Goal: Task Accomplishment & Management: Use online tool/utility

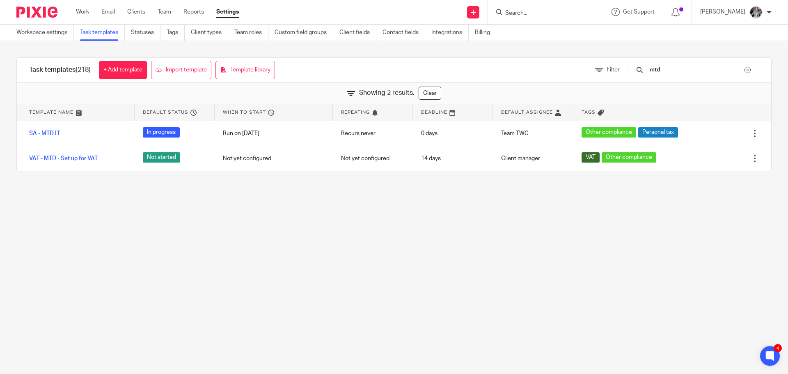
click at [560, 15] on input "Search" at bounding box center [542, 13] width 74 height 7
type input "canv"
click at [548, 40] on link at bounding box center [572, 35] width 139 height 19
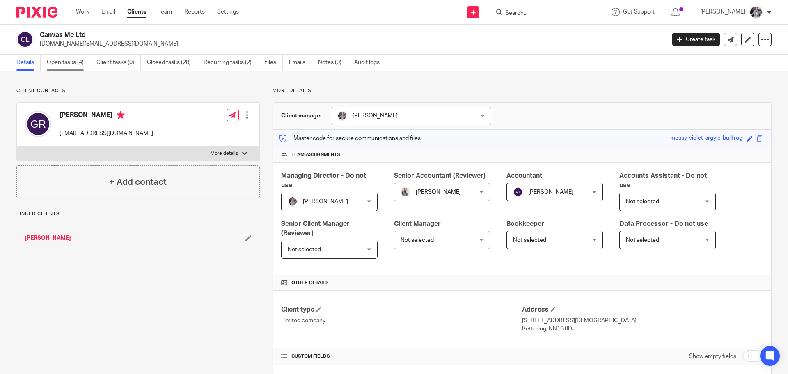
click at [65, 61] on link "Open tasks (4)" at bounding box center [69, 63] width 44 height 16
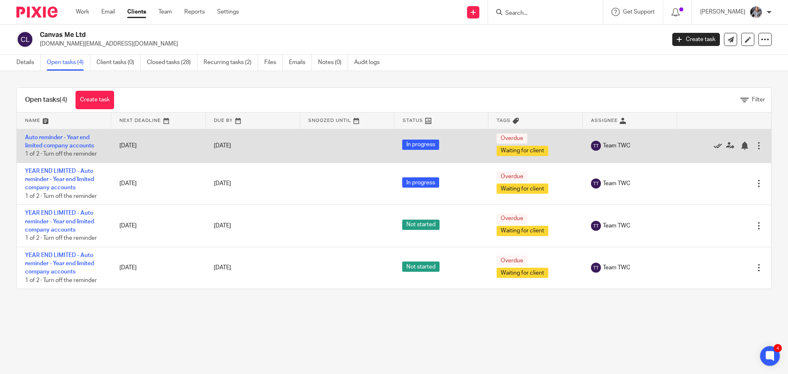
click at [714, 145] on icon at bounding box center [718, 146] width 8 height 8
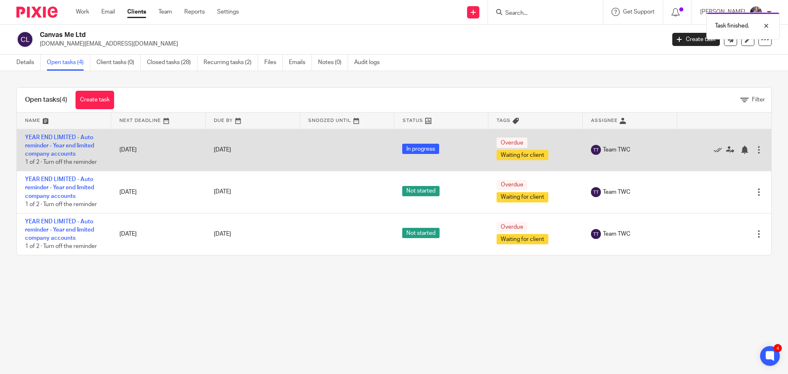
click at [704, 145] on div "Edit task Delete" at bounding box center [724, 150] width 78 height 21
click at [714, 149] on icon at bounding box center [718, 150] width 8 height 8
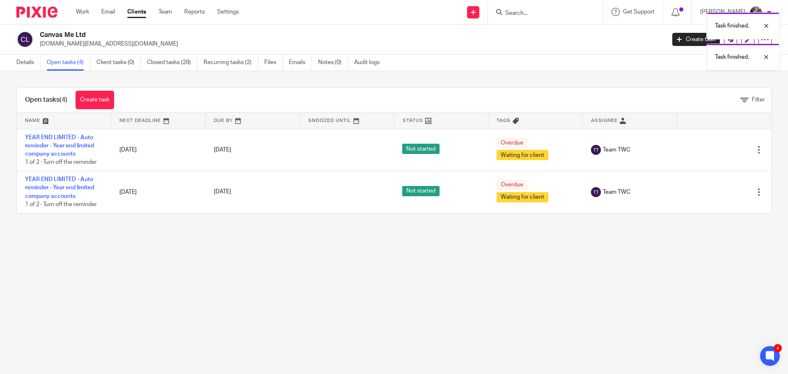
click at [714, 149] on icon at bounding box center [718, 150] width 8 height 8
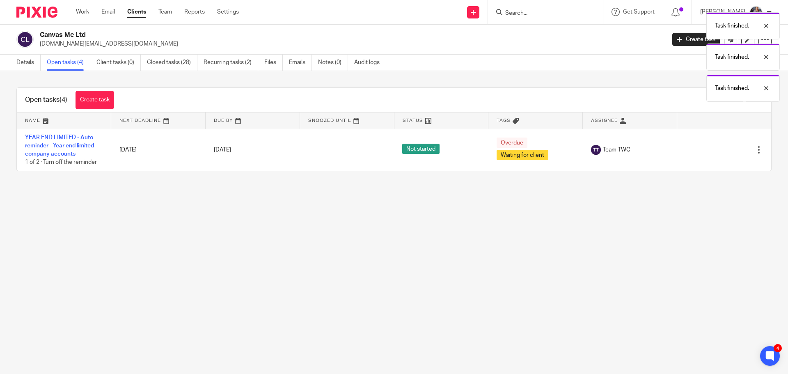
click at [714, 149] on icon at bounding box center [718, 150] width 8 height 8
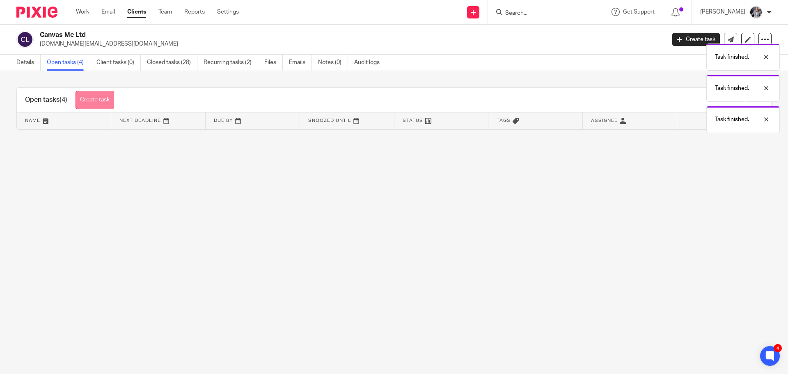
click at [88, 95] on link "Create task" at bounding box center [95, 100] width 39 height 18
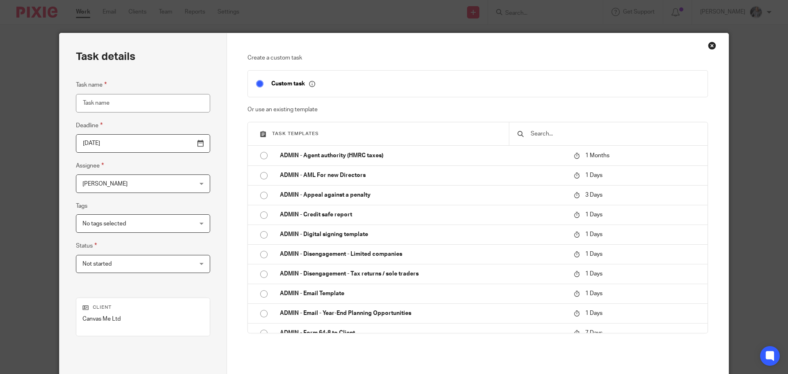
click at [561, 135] on input "text" at bounding box center [615, 133] width 170 height 9
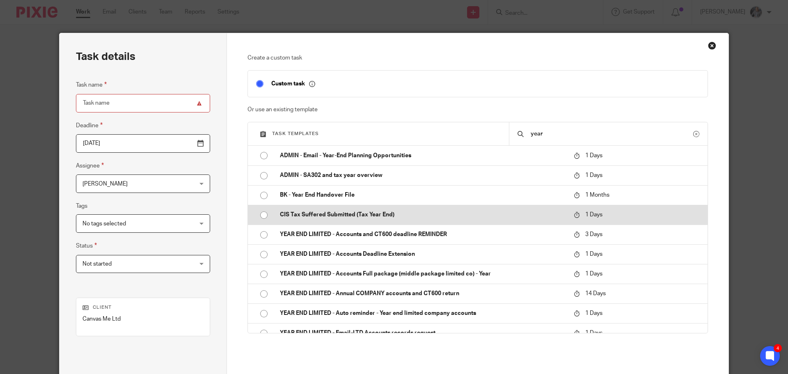
scroll to position [10, 0]
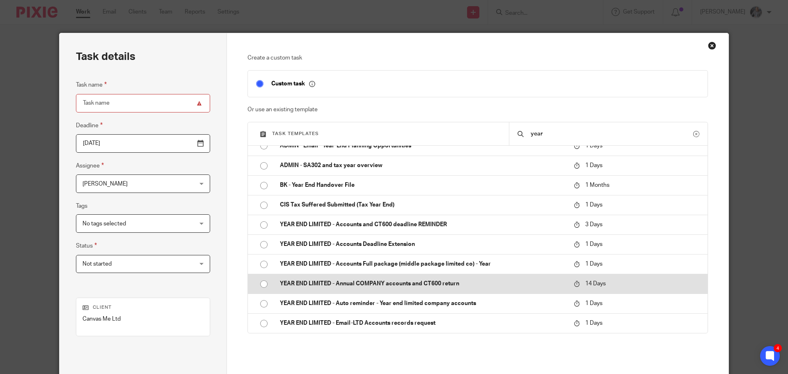
type input "year"
click at [371, 282] on p "YEAR END LIMITED - Annual COMPANY accounts and CT600 return" at bounding box center [423, 284] width 286 height 8
type input "2025-09-05"
type input "YEAR END LIMITED - Annual COMPANY accounts and CT600 return"
checkbox input "false"
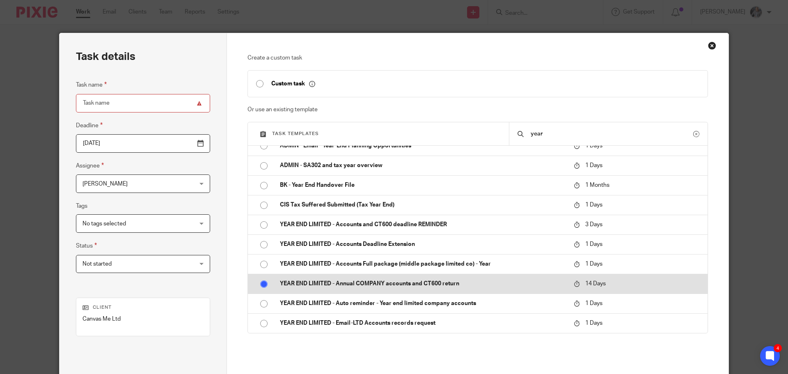
radio input "true"
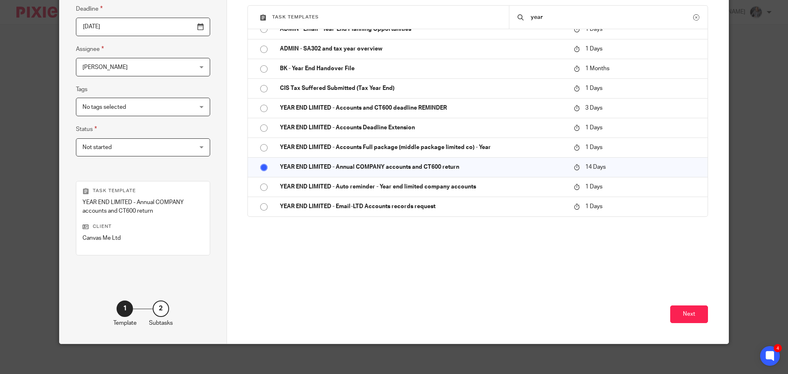
scroll to position [119, 0]
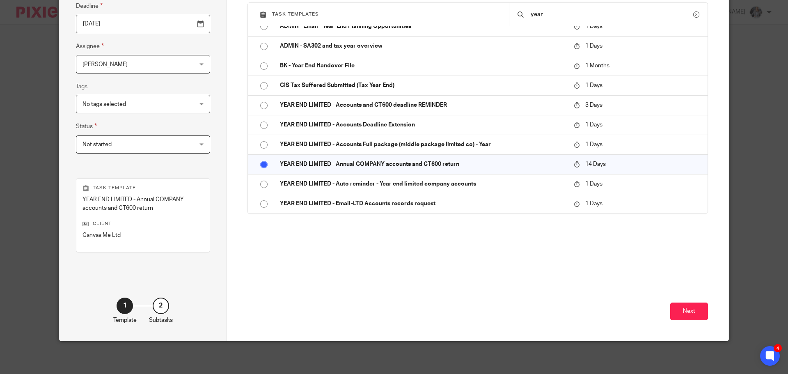
click at [706, 312] on div "Create a custom task Custom task Or use an existing template Task templates yea…" at bounding box center [478, 127] width 502 height 427
click at [687, 309] on button "Next" at bounding box center [690, 312] width 38 height 18
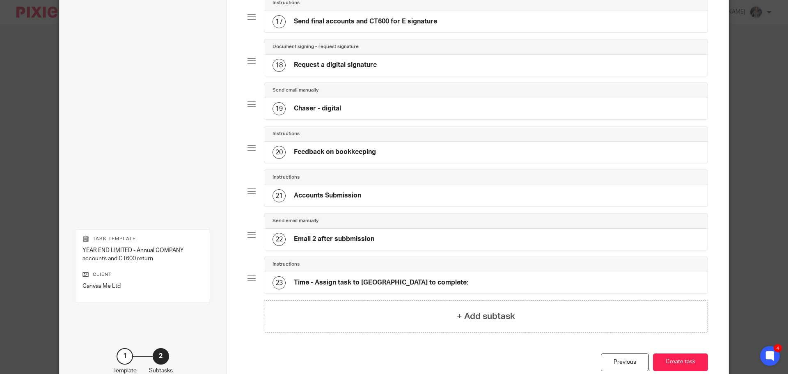
scroll to position [821, 0]
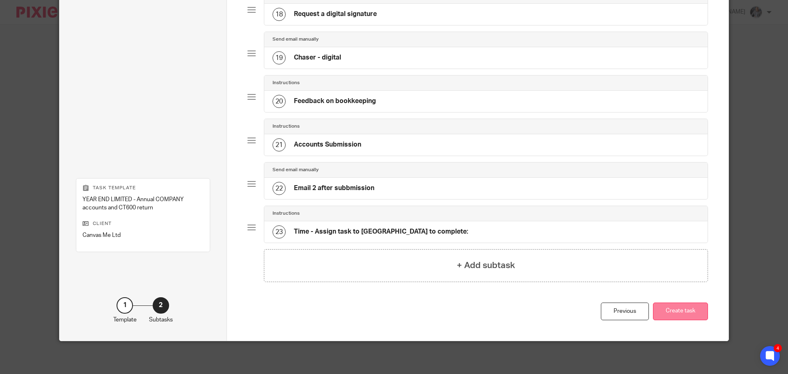
click at [681, 313] on button "Create task" at bounding box center [680, 312] width 55 height 18
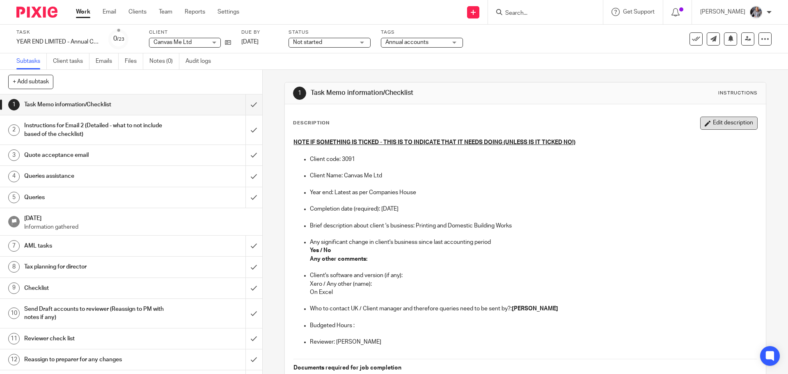
click at [706, 126] on button "Edit description" at bounding box center [729, 123] width 57 height 13
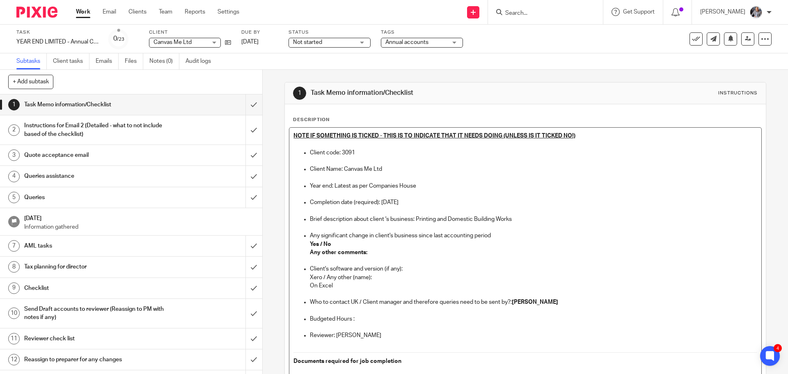
click at [318, 244] on strong "Yes / No" at bounding box center [320, 244] width 21 height 6
drag, startPoint x: 322, startPoint y: 242, endPoint x: 330, endPoint y: 249, distance: 10.7
click at [322, 242] on strong "Yes / No" at bounding box center [320, 244] width 21 height 6
drag, startPoint x: 373, startPoint y: 278, endPoint x: 310, endPoint y: 280, distance: 63.2
click at [310, 280] on p "Xero / Any other (name):" at bounding box center [533, 277] width 447 height 8
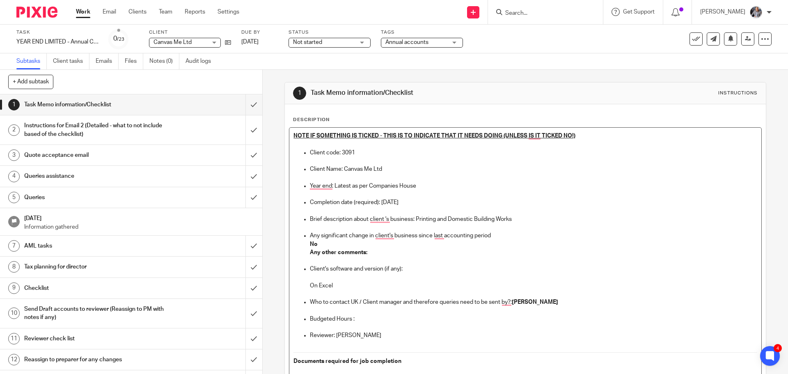
click at [366, 318] on p "Budgeted Hours :" at bounding box center [533, 319] width 447 height 8
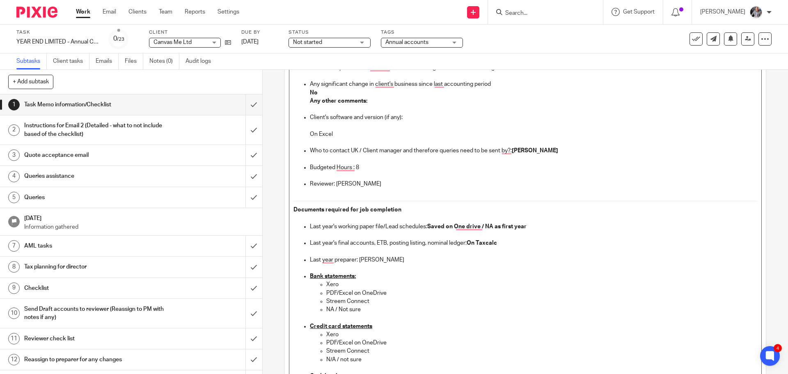
scroll to position [164, 0]
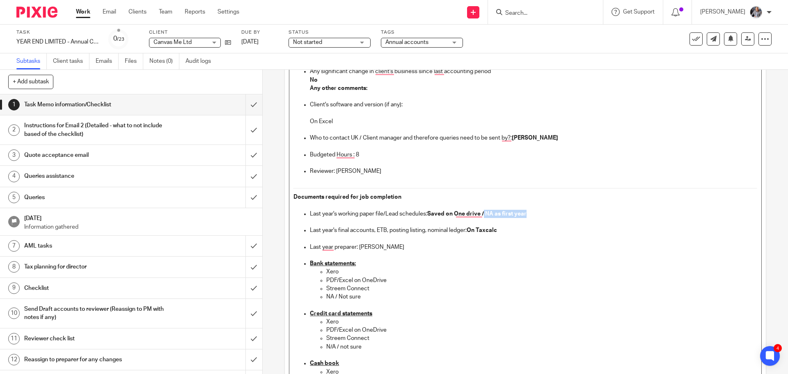
drag, startPoint x: 483, startPoint y: 214, endPoint x: 543, endPoint y: 214, distance: 60.0
click at [543, 214] on p "Last year's working paper file/Lead schedules: Saved on One drive / NA as first…" at bounding box center [533, 214] width 447 height 8
drag, startPoint x: 379, startPoint y: 288, endPoint x: 324, endPoint y: 274, distance: 56.9
click at [324, 274] on ul "Xero PDF/Excel on OneDrive Streem Connect NA / Not sure" at bounding box center [533, 284] width 447 height 33
click at [354, 280] on p "PDF/Excel on OneDrive" at bounding box center [541, 280] width 431 height 8
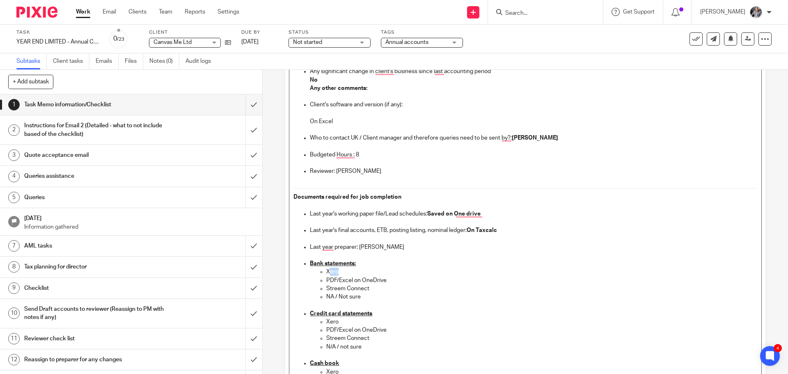
drag, startPoint x: 363, startPoint y: 273, endPoint x: 326, endPoint y: 271, distance: 37.0
click at [326, 271] on p "Xero" at bounding box center [541, 272] width 431 height 8
drag, startPoint x: 362, startPoint y: 299, endPoint x: 322, endPoint y: 289, distance: 41.7
click at [320, 290] on ul "PDF/Excel on OneDrive Streem Connect NA / Not sure" at bounding box center [533, 284] width 447 height 33
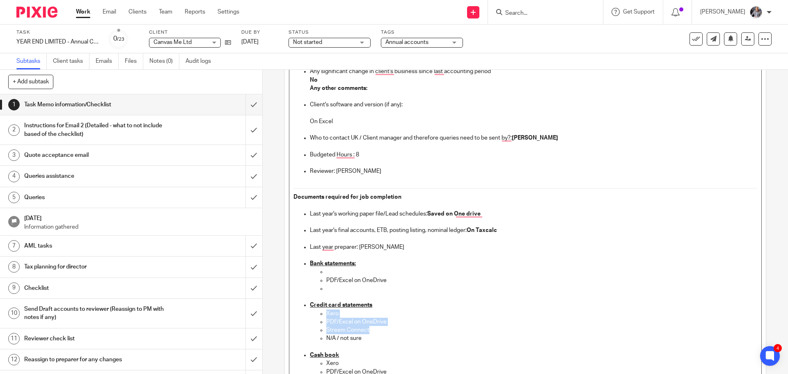
drag, startPoint x: 368, startPoint y: 329, endPoint x: 323, endPoint y: 316, distance: 46.9
click at [323, 316] on ul "Xero PDF/Excel on OneDrive Streem Connect N/A / not sure" at bounding box center [533, 330] width 447 height 41
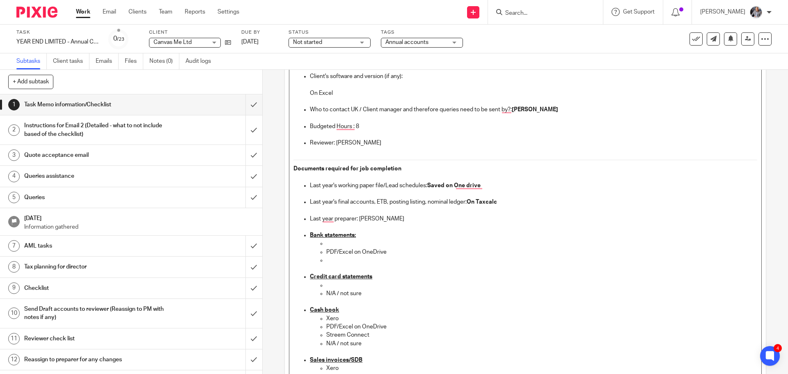
scroll to position [205, 0]
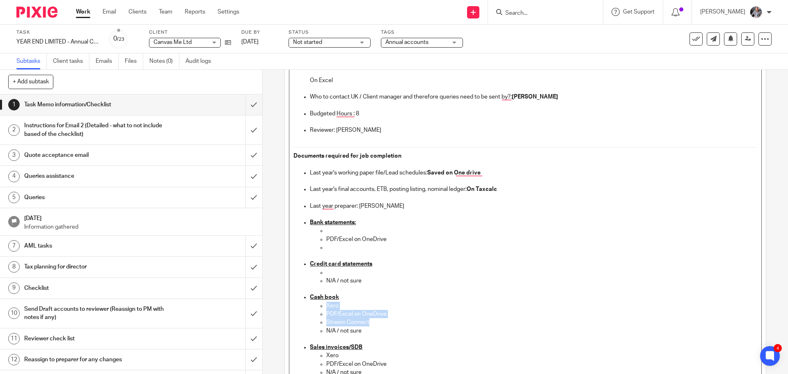
drag, startPoint x: 367, startPoint y: 323, endPoint x: 312, endPoint y: 304, distance: 57.8
click at [312, 304] on ul "Xero PDF/Excel on OneDrive Streem Connect N/A / not sure" at bounding box center [533, 322] width 447 height 41
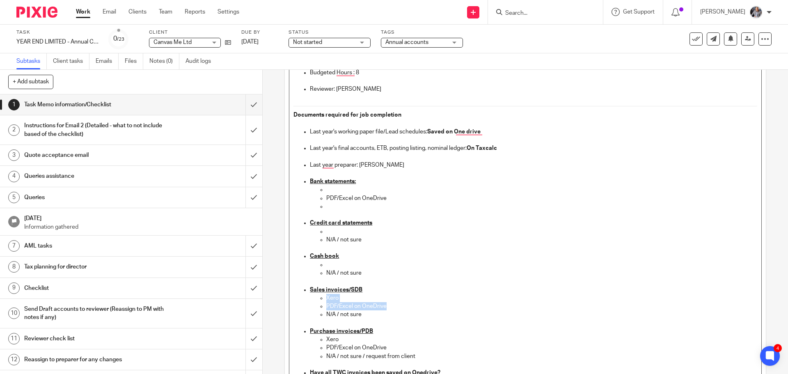
drag, startPoint x: 385, startPoint y: 307, endPoint x: 324, endPoint y: 299, distance: 61.6
click at [324, 299] on ul "Xero PDF/Excel on OneDrive N/A / not sure" at bounding box center [533, 306] width 447 height 25
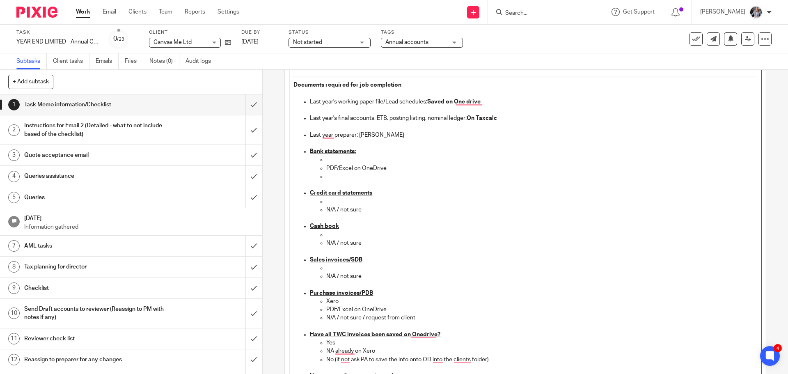
scroll to position [287, 0]
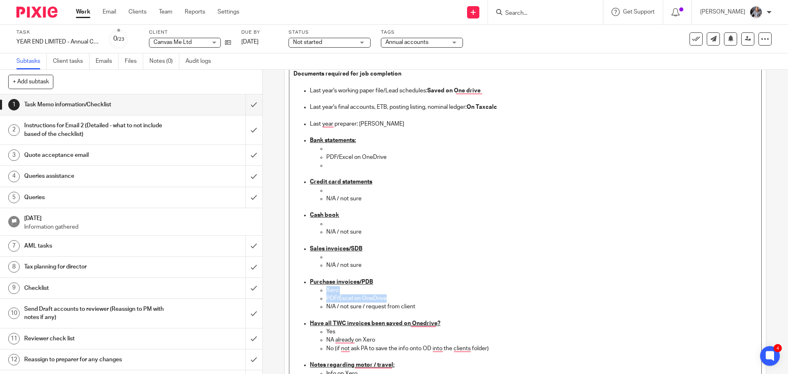
drag, startPoint x: 391, startPoint y: 295, endPoint x: 309, endPoint y: 292, distance: 82.2
click at [310, 292] on ul "Xero PDF/Excel on OneDrive N/A / not sure / request from client" at bounding box center [533, 302] width 447 height 33
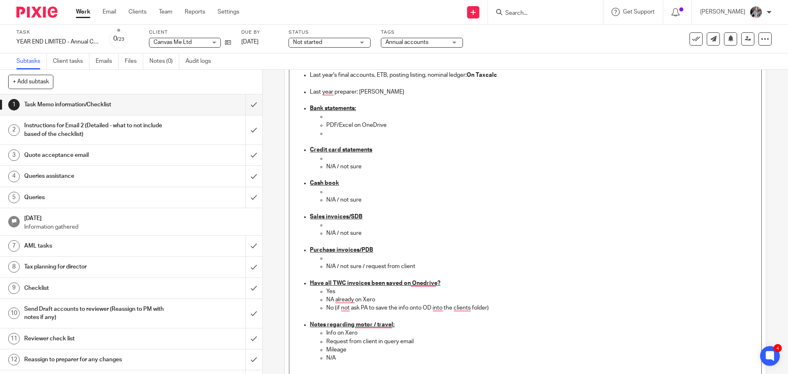
scroll to position [329, 0]
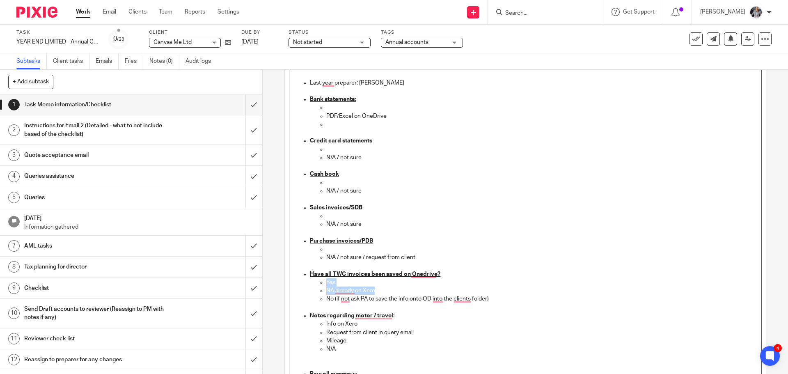
drag, startPoint x: 377, startPoint y: 290, endPoint x: 322, endPoint y: 284, distance: 54.9
click at [322, 284] on ul "Yes NA already on Xero No (if not ask PA to save the info onto OD into the clie…" at bounding box center [533, 294] width 447 height 33
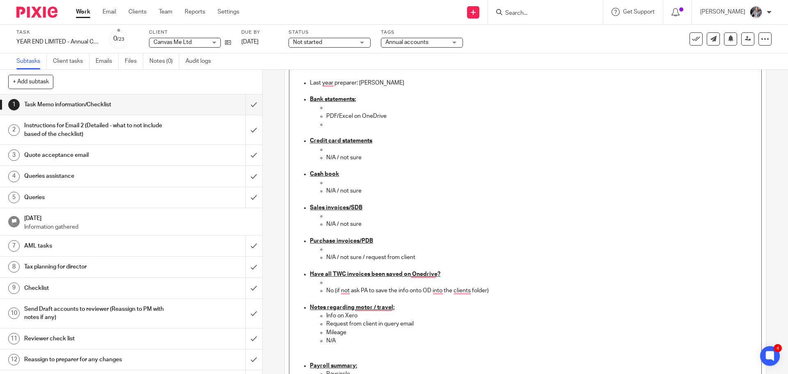
scroll to position [0, 0]
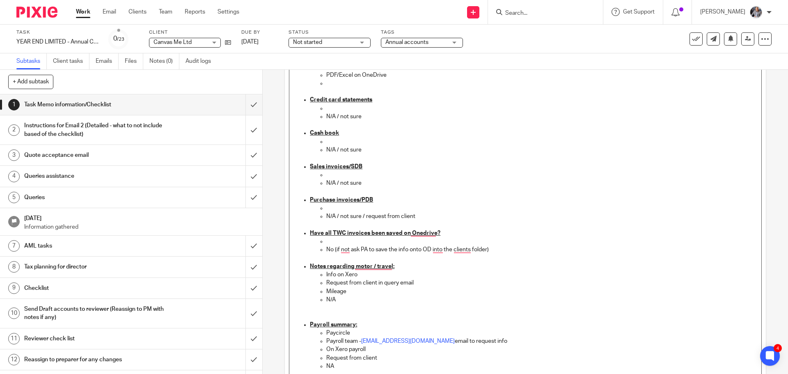
click at [352, 297] on p "N/A" at bounding box center [541, 300] width 431 height 8
drag, startPoint x: 351, startPoint y: 291, endPoint x: 324, endPoint y: 277, distance: 29.8
click at [324, 277] on ul "Info on Xero Request from client in query email Mileage Per bank" at bounding box center [533, 296] width 447 height 50
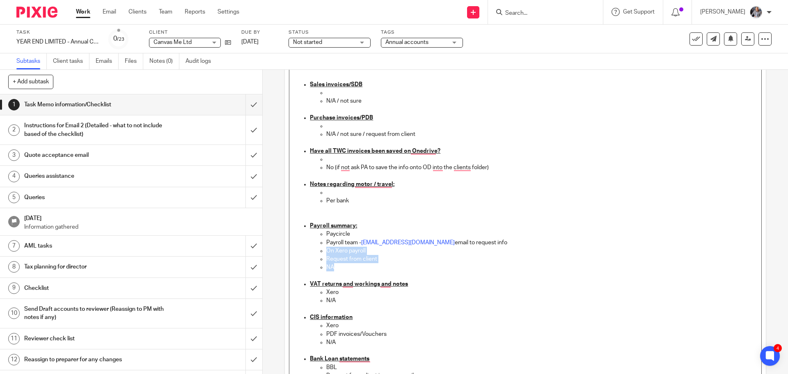
drag, startPoint x: 340, startPoint y: 269, endPoint x: 321, endPoint y: 254, distance: 23.9
click at [321, 254] on ul "Paycircle Payroll team - payroll@togetherwecount.co.uk email to request info On…" at bounding box center [533, 250] width 447 height 41
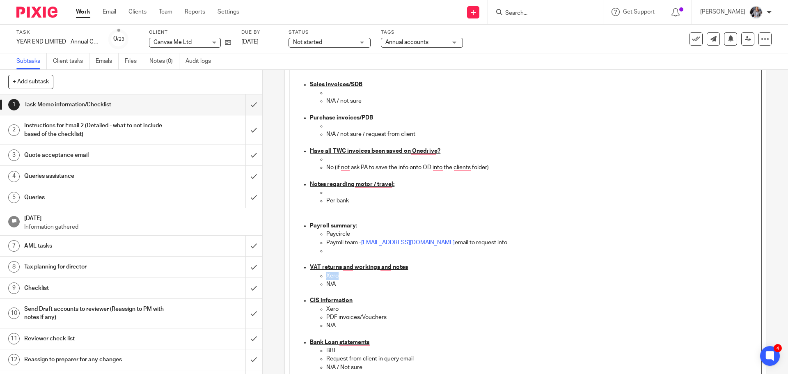
drag, startPoint x: 341, startPoint y: 277, endPoint x: 320, endPoint y: 277, distance: 20.5
click at [326, 277] on li "Xero" at bounding box center [541, 276] width 431 height 8
drag, startPoint x: 372, startPoint y: 313, endPoint x: 320, endPoint y: 311, distance: 52.2
click at [320, 311] on ul "Xero PDF invoices/Vouchers N/A" at bounding box center [533, 321] width 447 height 33
click at [350, 317] on p "N/A" at bounding box center [541, 317] width 431 height 8
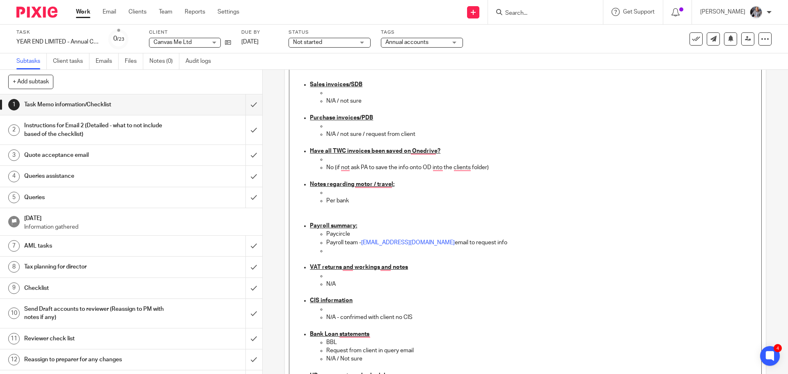
scroll to position [534, 0]
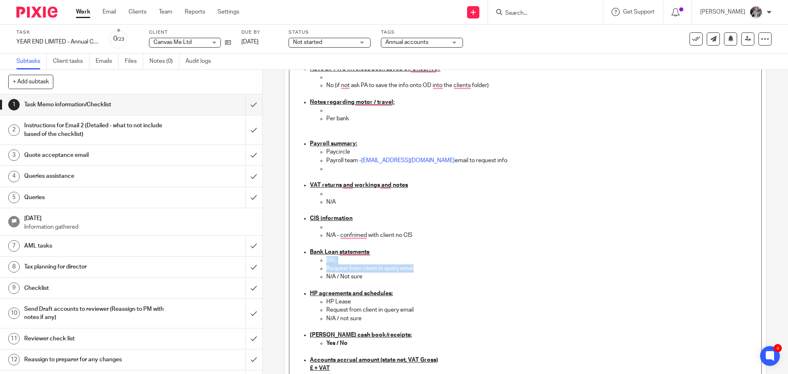
drag, startPoint x: 417, startPoint y: 268, endPoint x: 315, endPoint y: 262, distance: 102.0
click at [315, 262] on ul "BBL Request from client in query email N/A / Not sure" at bounding box center [533, 268] width 447 height 25
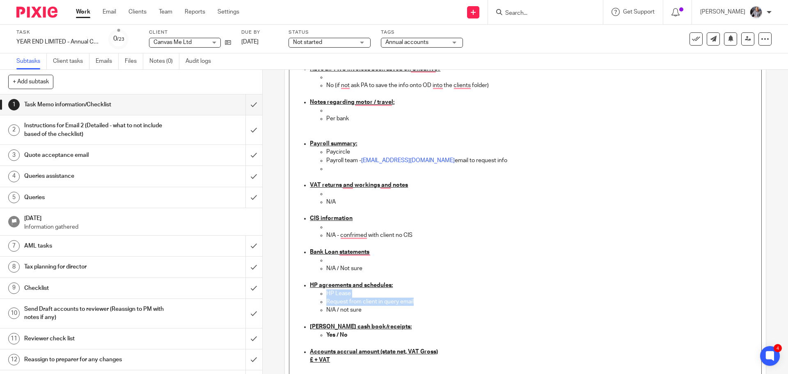
drag, startPoint x: 419, startPoint y: 303, endPoint x: 327, endPoint y: 285, distance: 93.8
click at [319, 296] on ul "HP Lease Request from client in query email N/A / not sure" at bounding box center [533, 305] width 447 height 33
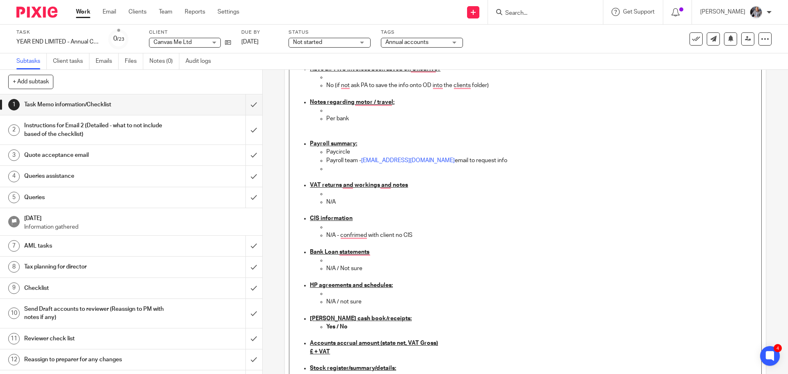
scroll to position [616, 0]
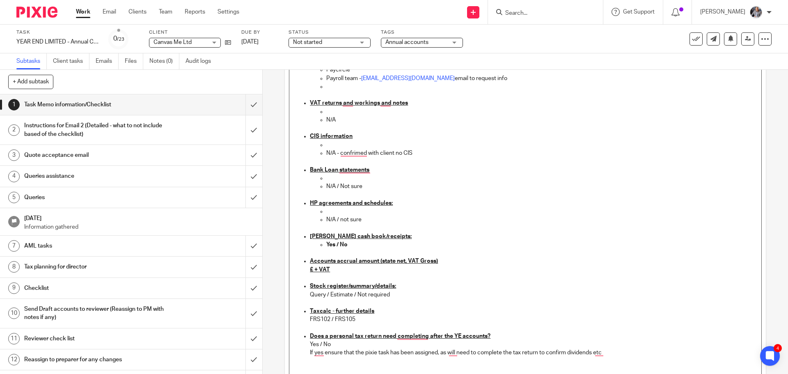
click at [337, 243] on strong "Yes / No" at bounding box center [336, 245] width 21 height 6
drag, startPoint x: 599, startPoint y: 139, endPoint x: 384, endPoint y: 238, distance: 236.6
click at [407, 241] on ul "Credit card statements N/A / not sure Cash book N/A / not sure Sales invoices/S…" at bounding box center [526, 177] width 464 height 657
click at [312, 268] on u "£ + VAT" at bounding box center [320, 270] width 20 height 6
drag, startPoint x: 354, startPoint y: 294, endPoint x: 305, endPoint y: 293, distance: 49.3
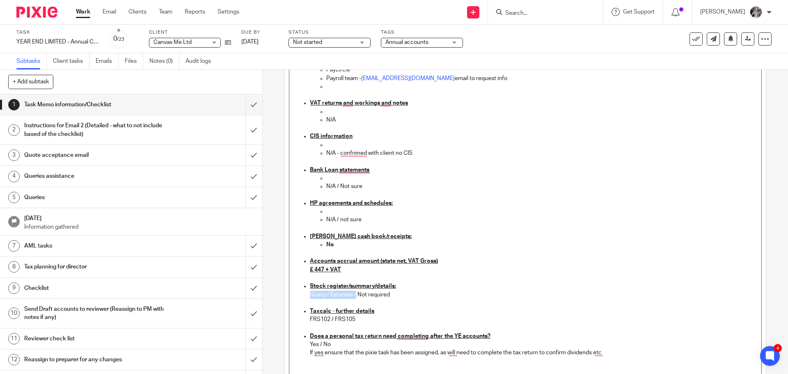
click at [305, 293] on ul "Credit card statements N/A / not sure Cash book N/A / not sure Sales invoices/S…" at bounding box center [526, 177] width 464 height 657
click at [361, 320] on p "FRS102 / FRS105" at bounding box center [533, 319] width 447 height 8
click at [333, 344] on p "Yes / No" at bounding box center [533, 344] width 447 height 8
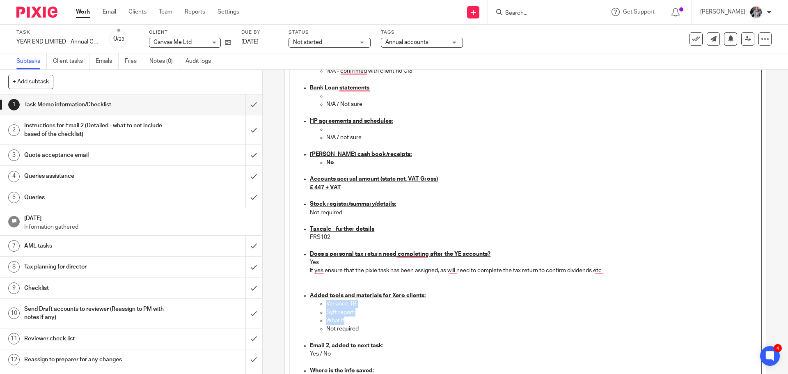
drag, startPoint x: 354, startPoint y: 322, endPoint x: 322, endPoint y: 303, distance: 36.5
click at [322, 303] on ul "Variance TB Syft report What if Not required" at bounding box center [533, 316] width 447 height 33
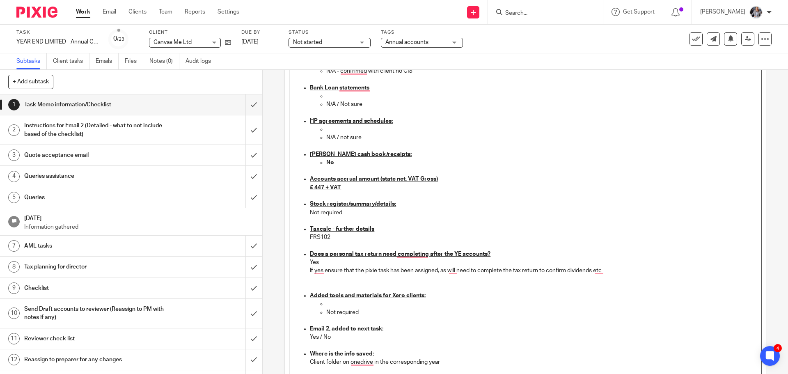
click at [319, 336] on p "Yes / No" at bounding box center [533, 337] width 447 height 8
click at [338, 336] on p "Yes / No" at bounding box center [533, 337] width 447 height 8
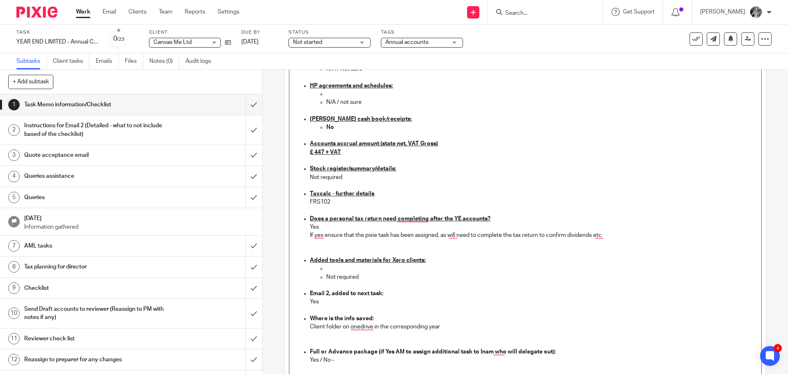
scroll to position [780, 0]
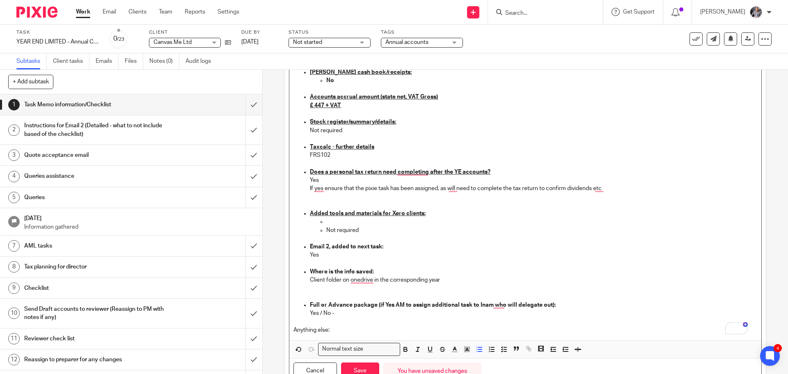
click at [320, 313] on p "Yes / No -" at bounding box center [533, 313] width 447 height 8
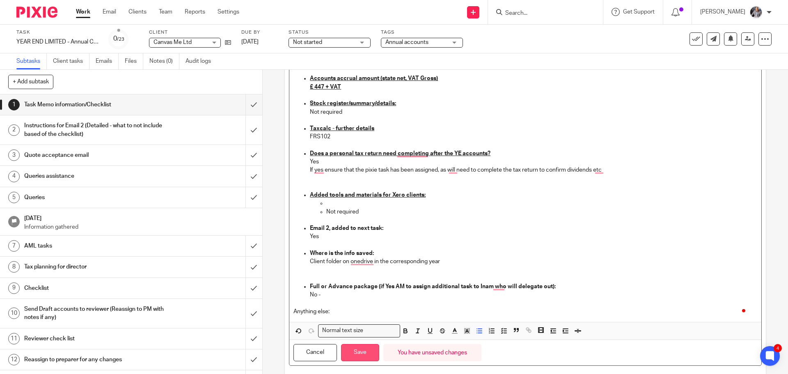
scroll to position [816, 0]
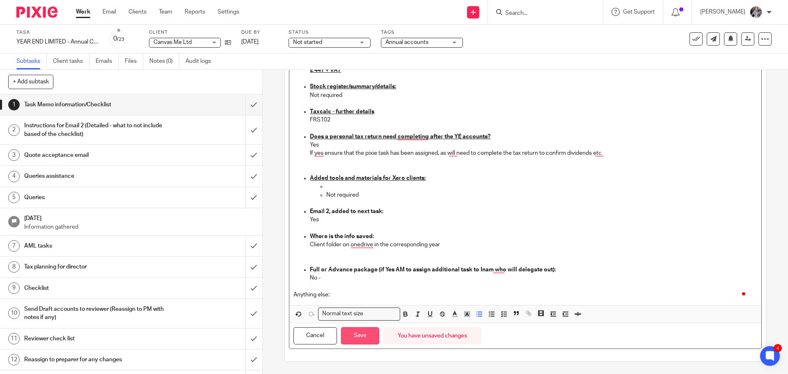
click at [365, 334] on button "Save" at bounding box center [360, 336] width 38 height 18
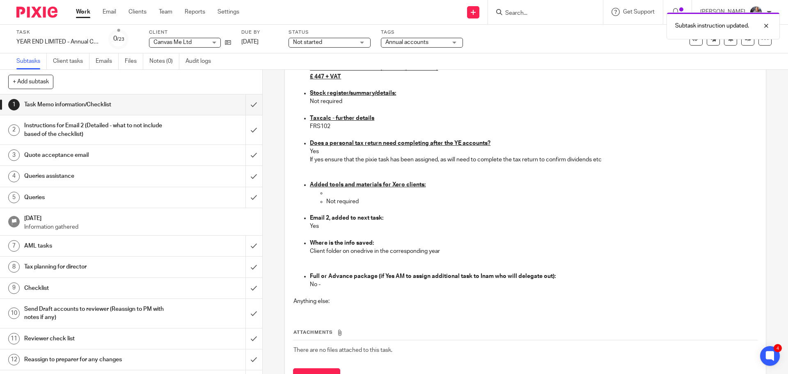
scroll to position [822, 0]
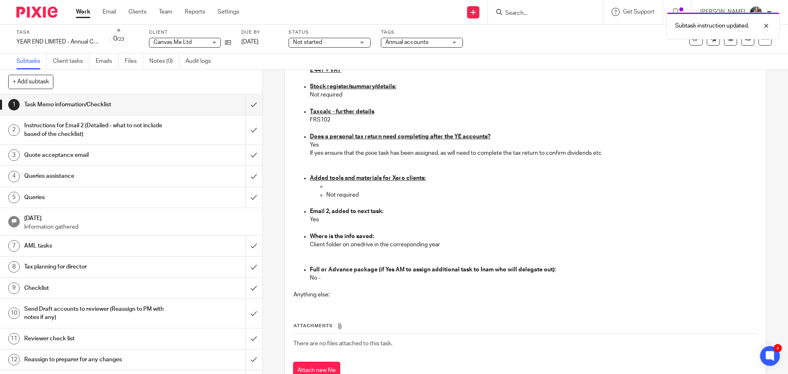
click at [102, 127] on h1 "Instructions for Email 2 (Detailed - what to not include based of the checklist)" at bounding box center [95, 129] width 142 height 21
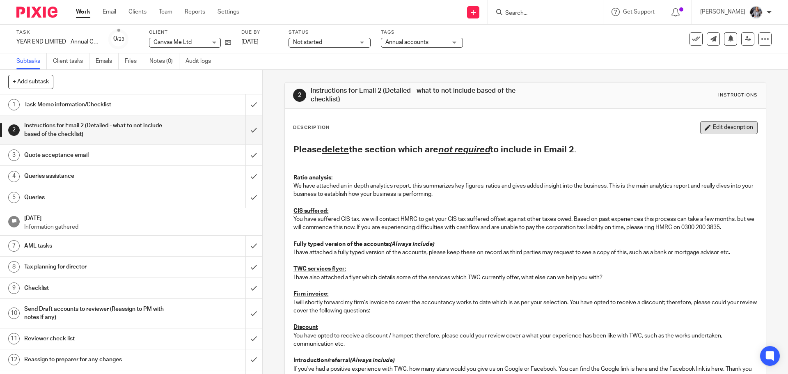
click at [721, 127] on button "Edit description" at bounding box center [729, 127] width 57 height 13
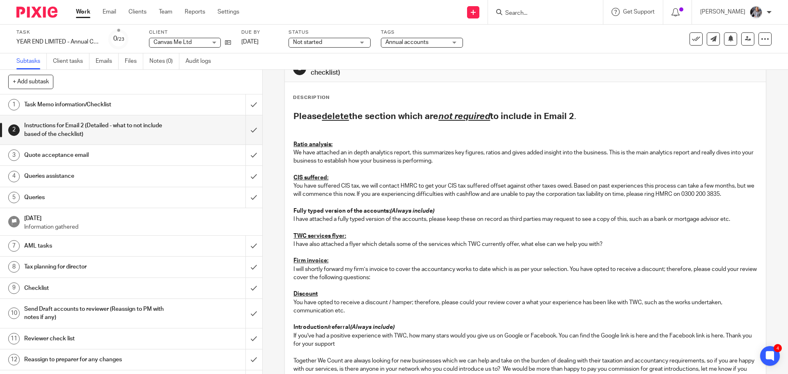
scroll to position [41, 0]
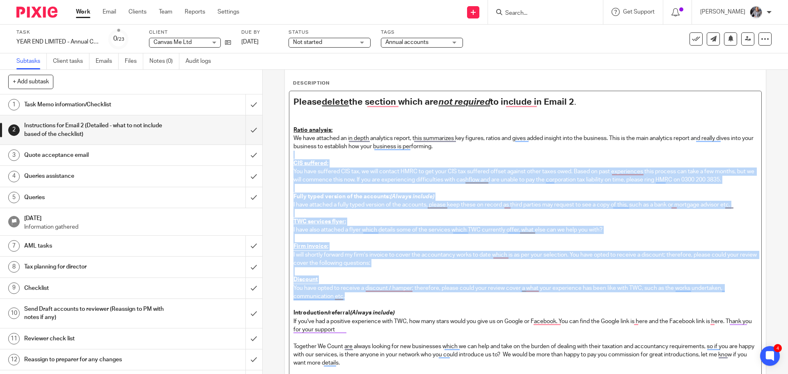
drag, startPoint x: 472, startPoint y: 156, endPoint x: 652, endPoint y: 297, distance: 228.8
click at [652, 297] on div "Please delete the section which are not required to include in Email 2 . Ratio …" at bounding box center [525, 261] width 472 height 340
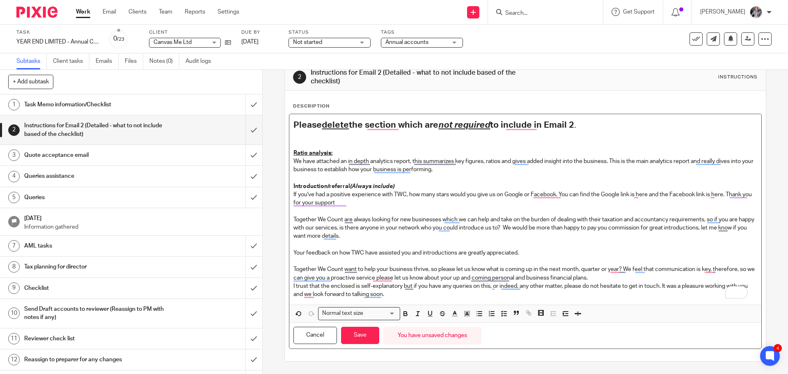
scroll to position [18, 0]
click at [367, 341] on button "Save" at bounding box center [360, 336] width 38 height 18
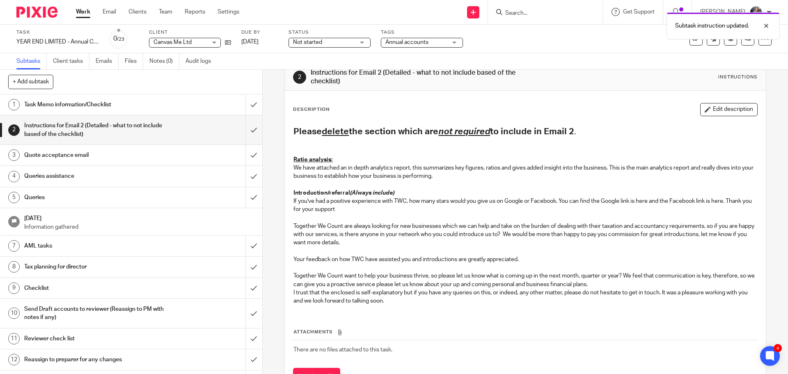
click at [74, 153] on h1 "Quote acceptance email" at bounding box center [95, 155] width 142 height 12
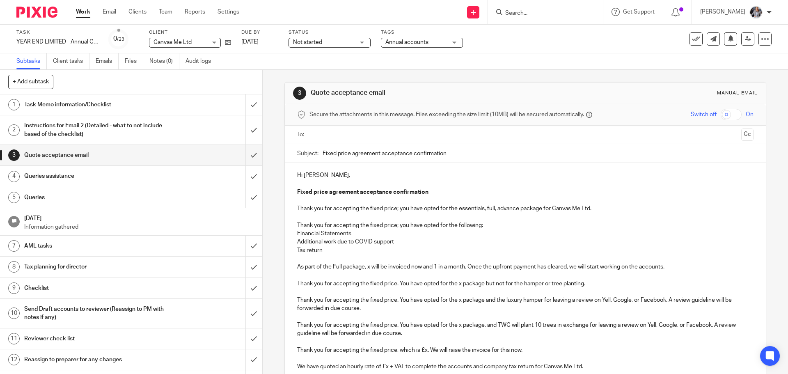
click at [349, 136] on input "text" at bounding box center [524, 134] width 425 height 9
click at [430, 231] on p "Thank you for accepting the fixed price; you have opted for the following:" at bounding box center [525, 227] width 456 height 8
click at [285, 241] on div "Secure the attachments in this message. Files exceeding the size limit (10MB) w…" at bounding box center [525, 380] width 481 height 552
drag, startPoint x: 604, startPoint y: 210, endPoint x: 285, endPoint y: 212, distance: 319.5
click at [285, 212] on div "Secure the attachments in this message. Files exceeding the size limit (10MB) w…" at bounding box center [525, 380] width 481 height 552
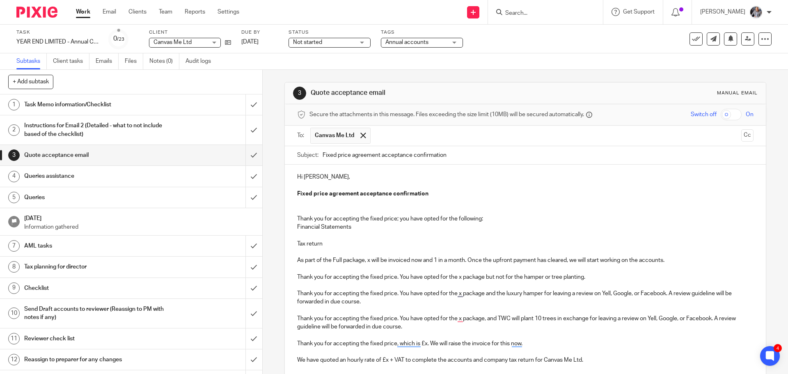
click at [316, 235] on p "To enrich screen reader interactions, please activate Accessibility in Grammarl…" at bounding box center [525, 235] width 456 height 8
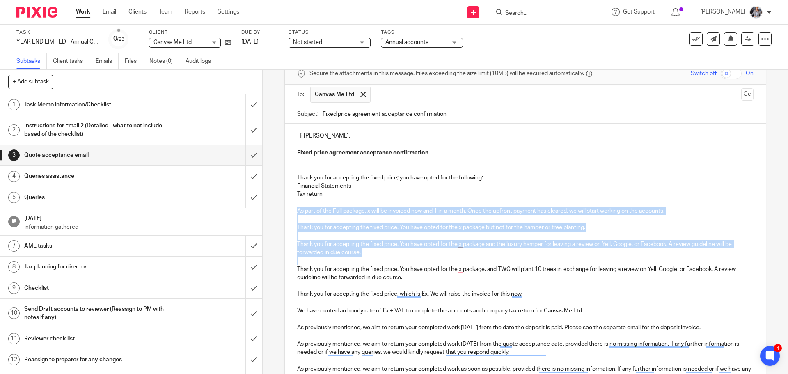
scroll to position [82, 0]
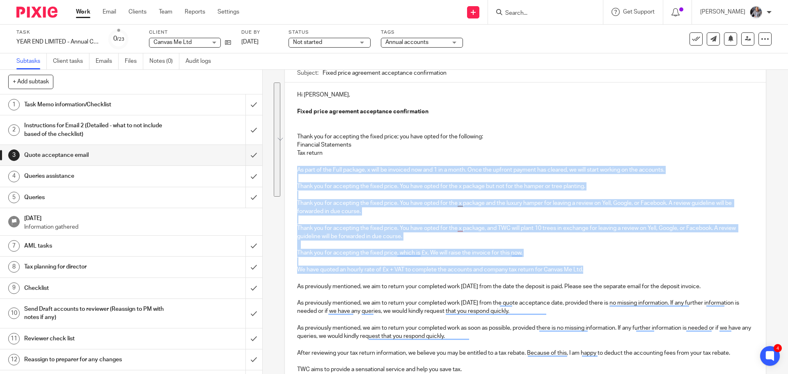
drag, startPoint x: 345, startPoint y: 244, endPoint x: 590, endPoint y: 267, distance: 247.1
click at [590, 267] on div "Hi Glenn, Fixed price agreement acceptance confirmation Thank you for accepting…" at bounding box center [525, 290] width 481 height 414
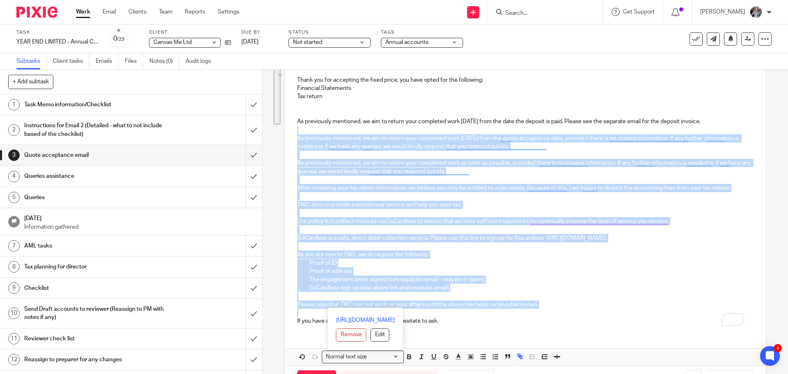
scroll to position [164, 0]
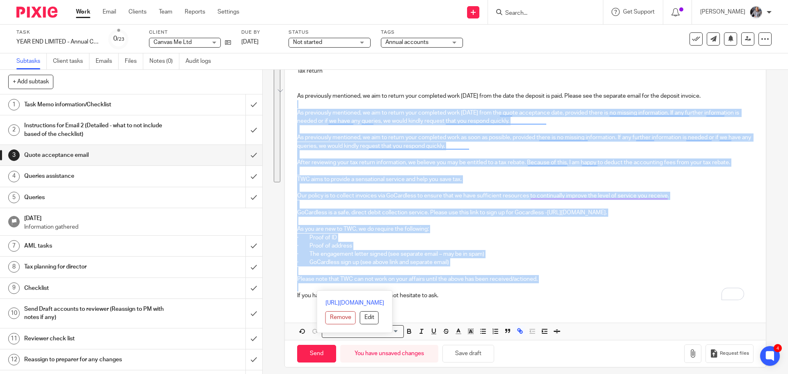
drag, startPoint x: 292, startPoint y: 190, endPoint x: 561, endPoint y: 286, distance: 285.6
click at [561, 286] on div "Hi Glenn, Fixed price agreement acceptance confirmation Thank you for accepting…" at bounding box center [525, 153] width 481 height 306
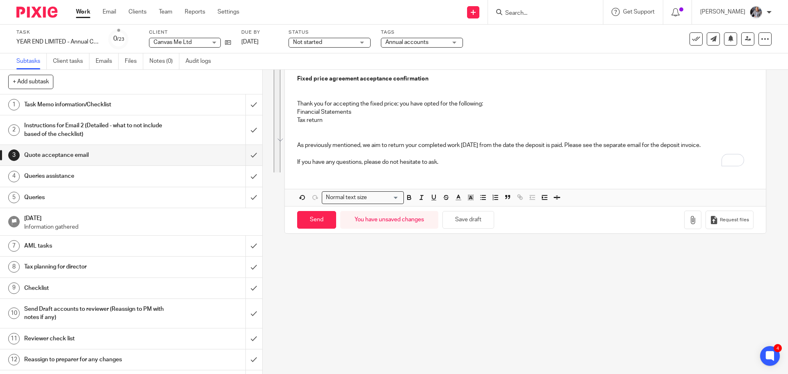
scroll to position [115, 0]
click at [329, 135] on p "To enrich screen reader interactions, please activate Accessibility in Grammarl…" at bounding box center [525, 137] width 456 height 8
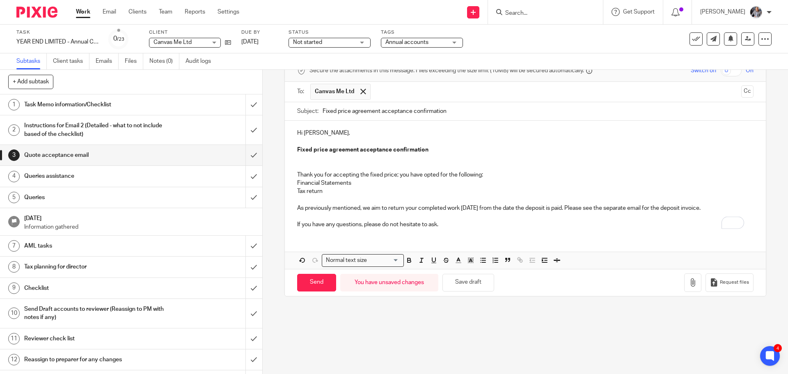
scroll to position [33, 0]
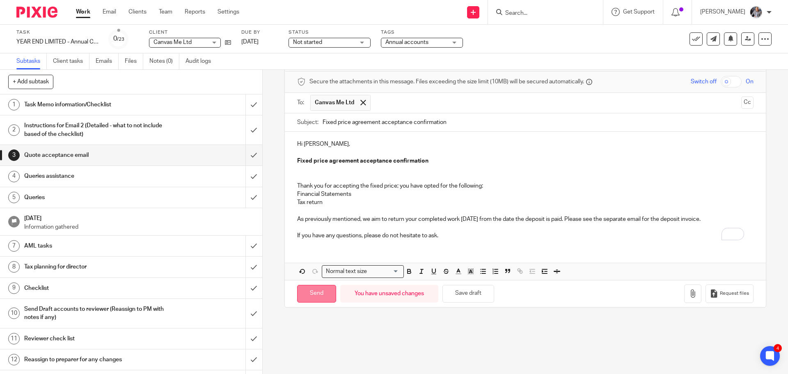
click at [329, 295] on input "Send" at bounding box center [316, 294] width 39 height 18
type input "Sent"
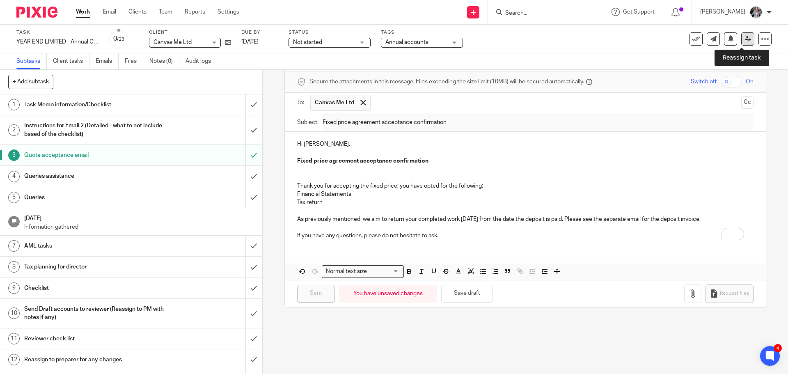
click at [743, 43] on link at bounding box center [748, 38] width 13 height 13
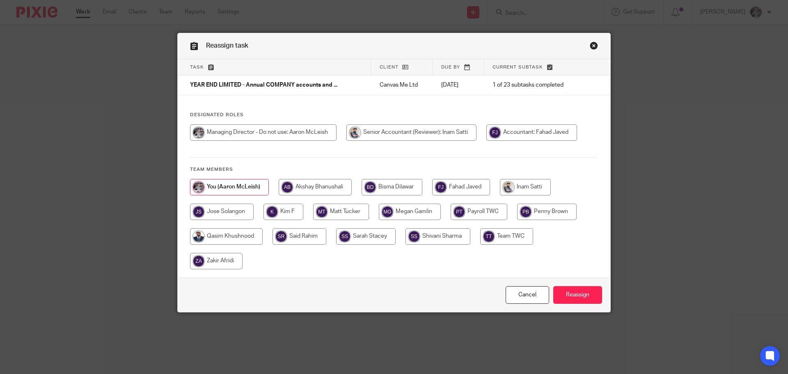
click at [517, 188] on input "radio" at bounding box center [525, 187] width 51 height 16
radio input "true"
click at [560, 287] on input "Reassign" at bounding box center [578, 295] width 49 height 18
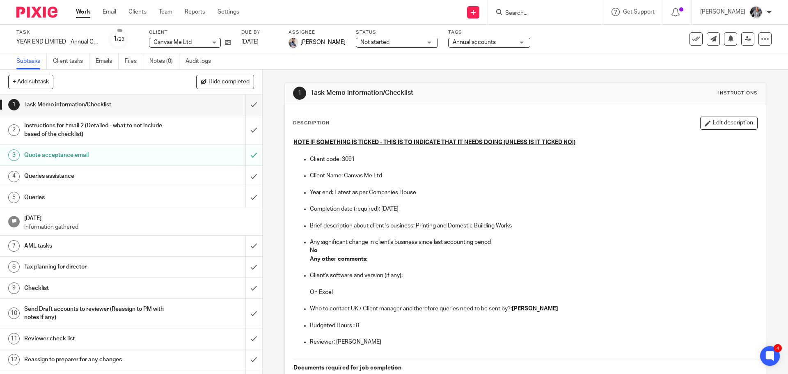
click at [763, 167] on div "1 Task Memo information/Checklist Instructions Description Edit description NOT…" at bounding box center [526, 222] width 526 height 304
